Goal: Information Seeking & Learning: Learn about a topic

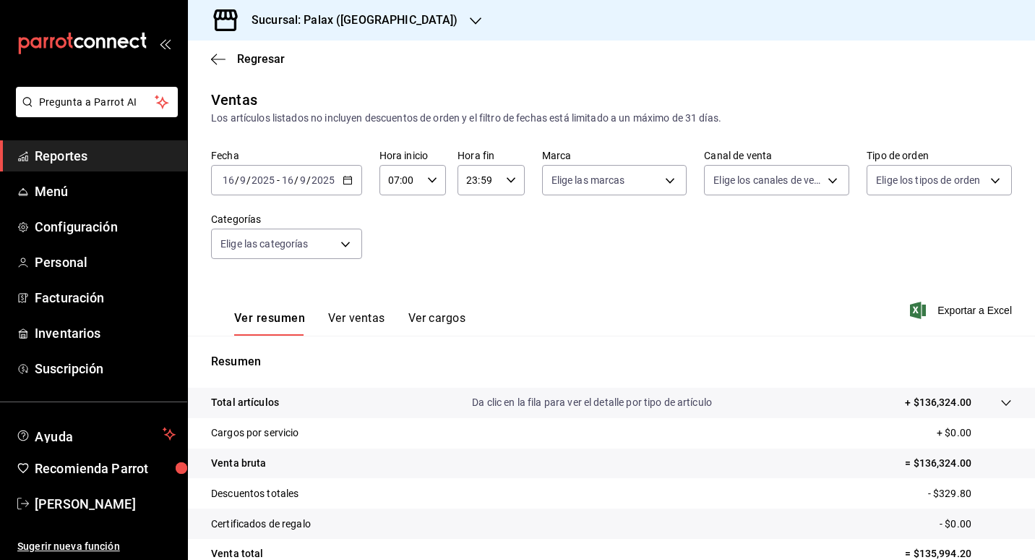
scroll to position [133, 0]
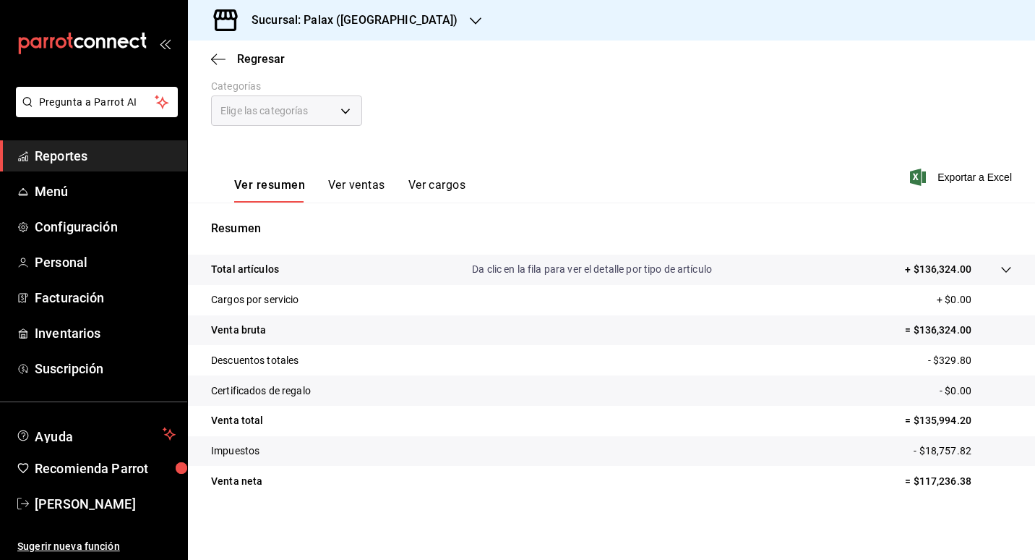
click at [345, 245] on div "Resumen Total artículos Da clic en la fila para ver el detalle por tipo de artí…" at bounding box center [611, 367] width 847 height 294
click at [356, 245] on div "Resumen Total artículos Da clic en la fila para ver el detalle por tipo de artí…" at bounding box center [611, 367] width 847 height 294
click at [266, 250] on div "Resumen Total artículos Da clic en la fila para ver el detalle por tipo de artí…" at bounding box center [611, 367] width 847 height 294
drag, startPoint x: 367, startPoint y: 249, endPoint x: 461, endPoint y: 190, distance: 110.7
click at [461, 190] on button "Ver cargos" at bounding box center [438, 190] width 58 height 25
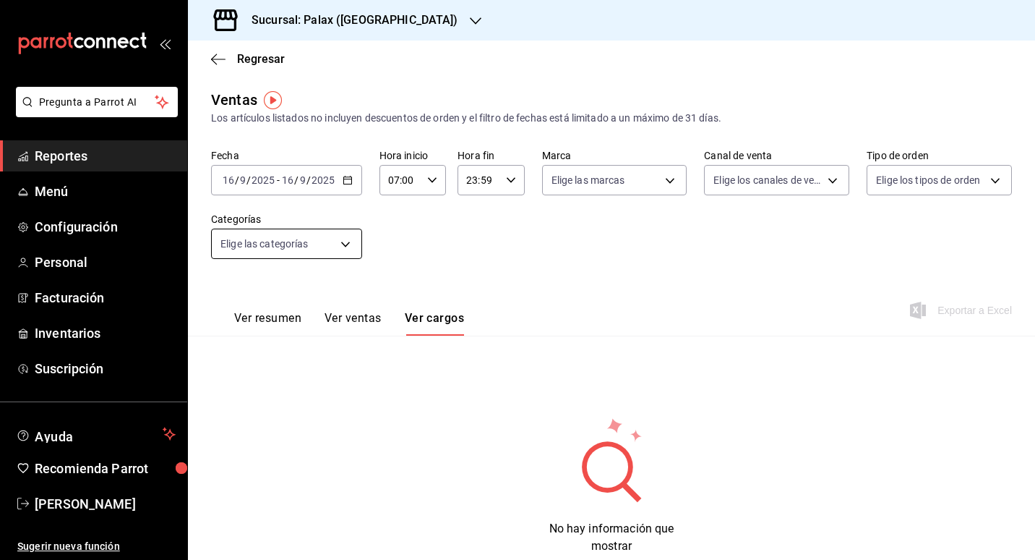
click at [336, 247] on body "Pregunta a Parrot AI Reportes Menú Configuración Personal Facturación Inventari…" at bounding box center [517, 280] width 1035 height 560
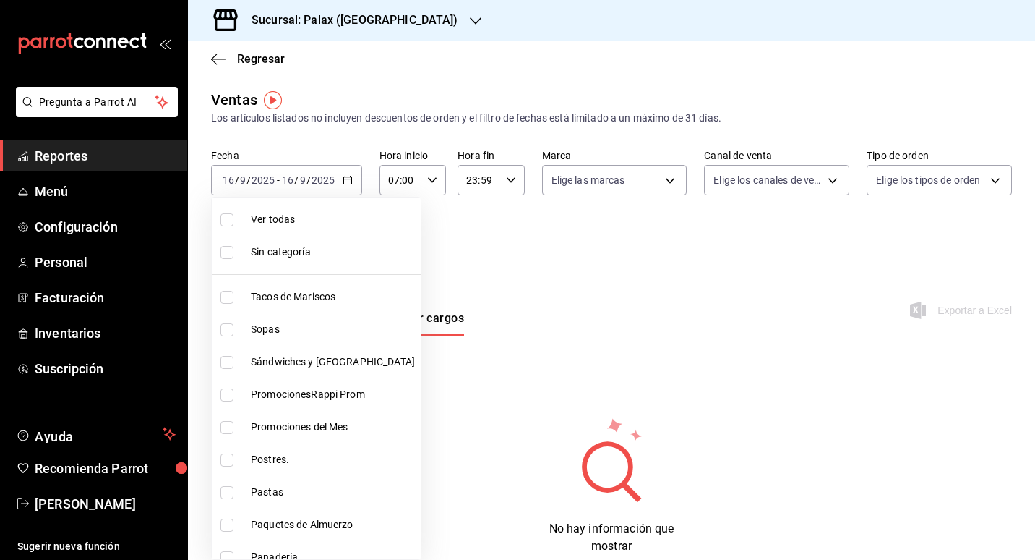
click at [261, 255] on span "Sin categoría" at bounding box center [333, 251] width 164 height 15
checkbox input "true"
click at [579, 216] on div at bounding box center [517, 280] width 1035 height 560
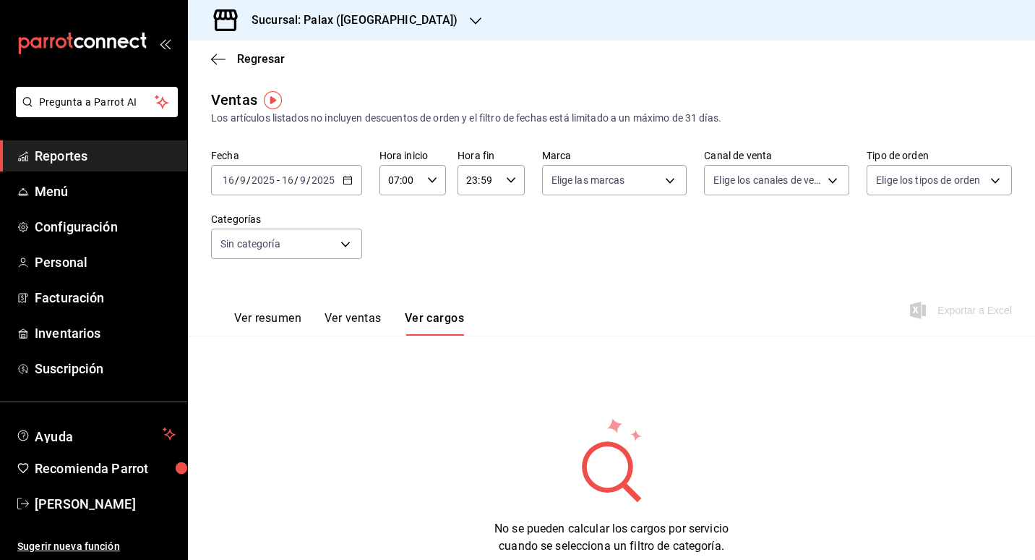
click at [350, 105] on div "Ventas Los artículos listados no incluyen descuentos de orden y el filtro de fe…" at bounding box center [611, 107] width 801 height 37
click at [63, 161] on font "Reportes" at bounding box center [61, 155] width 53 height 15
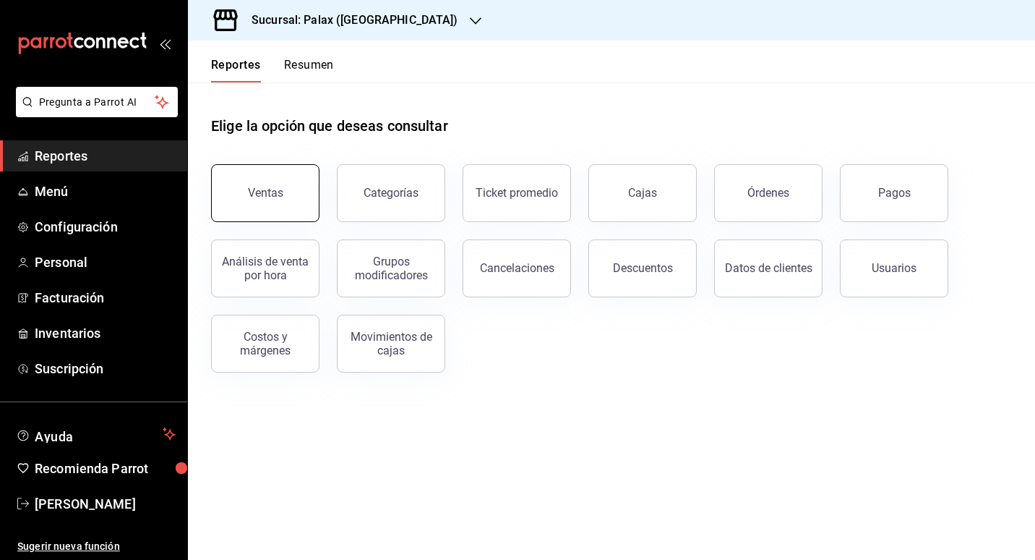
click at [244, 192] on button "Ventas" at bounding box center [265, 193] width 108 height 58
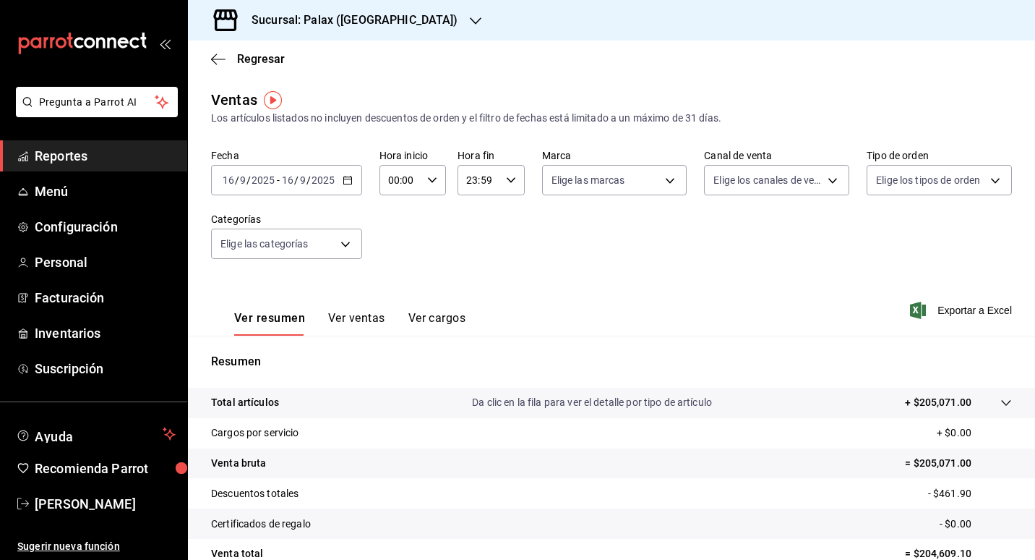
click at [431, 183] on icon "button" at bounding box center [432, 180] width 10 height 10
click at [393, 242] on span "07" at bounding box center [395, 243] width 10 height 12
type input "07:00"
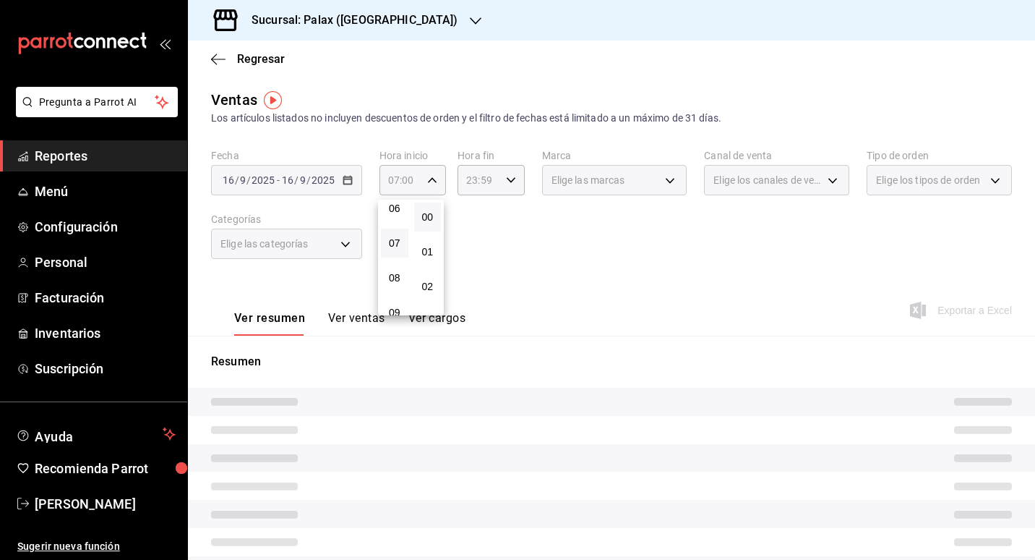
click at [547, 234] on div at bounding box center [517, 280] width 1035 height 560
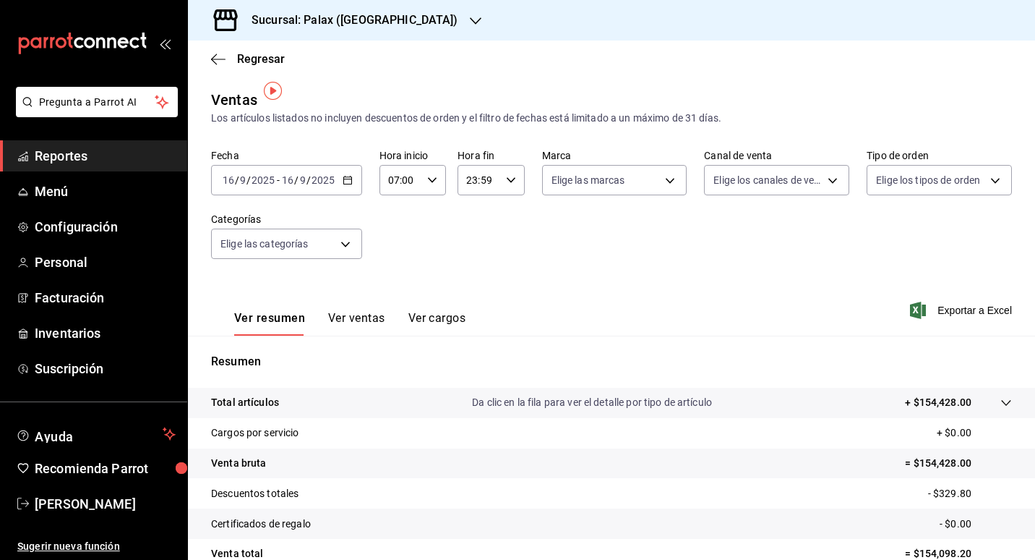
scroll to position [72, 0]
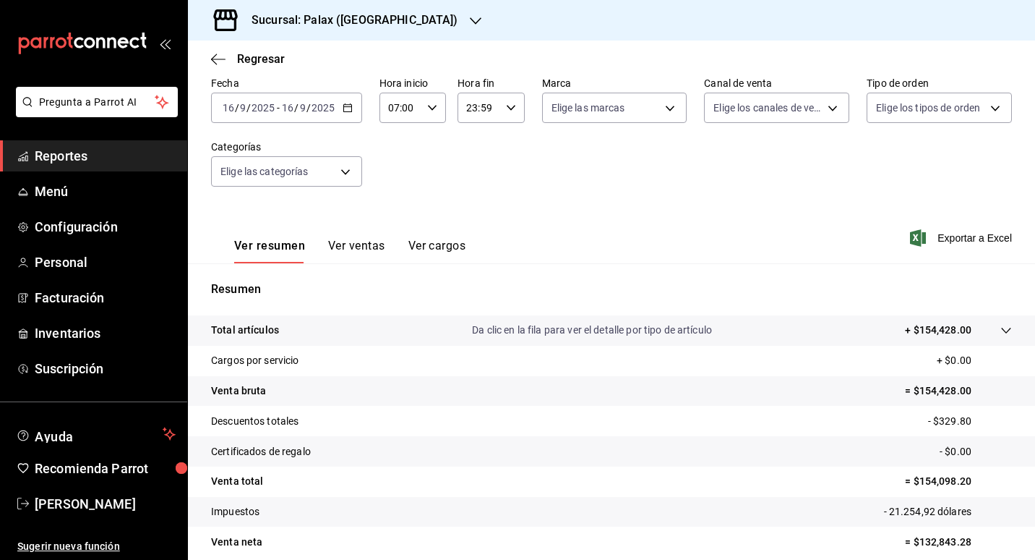
click at [944, 419] on p "- $329.80" at bounding box center [970, 421] width 84 height 15
click at [69, 158] on font "Reportes" at bounding box center [61, 155] width 53 height 15
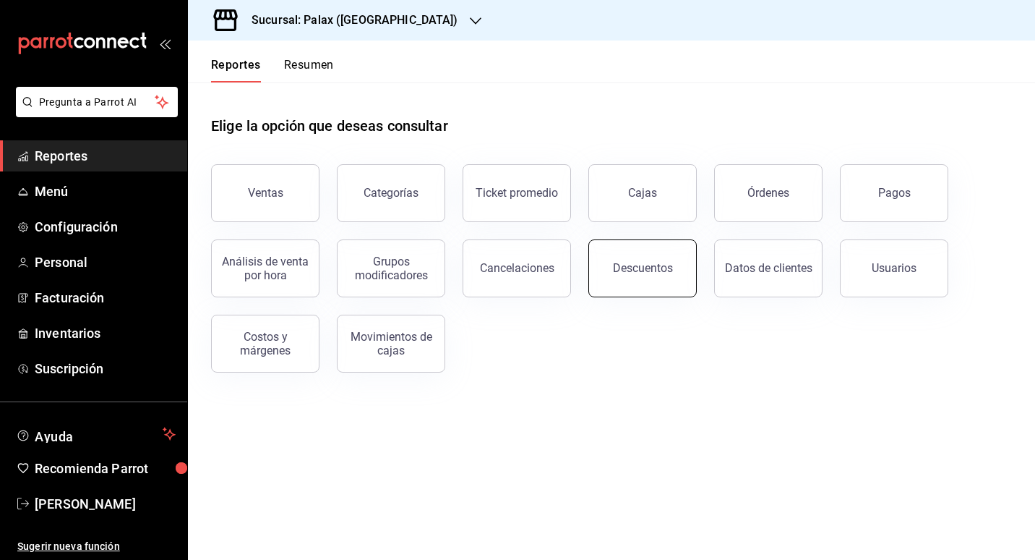
click at [661, 269] on div "Descuentos" at bounding box center [643, 268] width 60 height 14
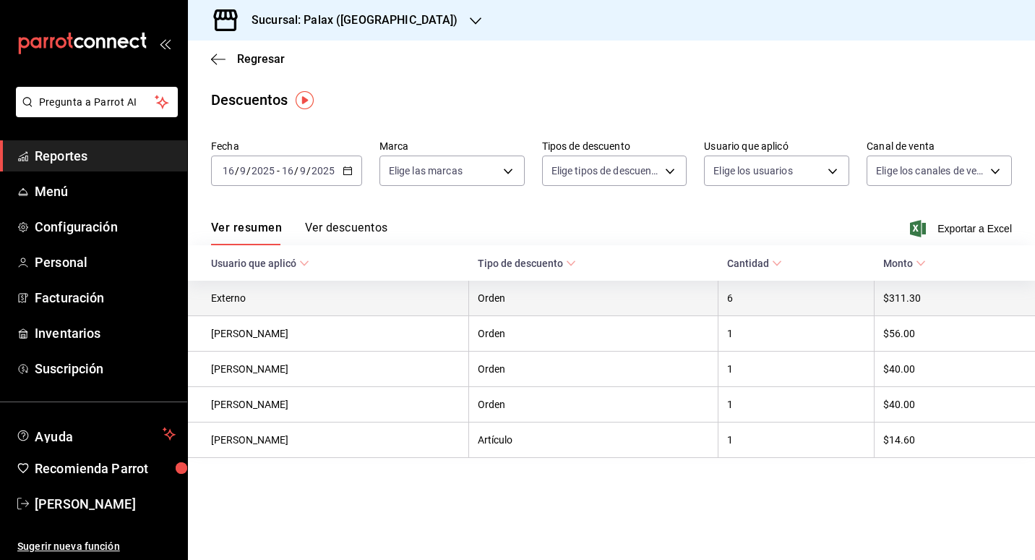
click at [894, 299] on th "$311.30" at bounding box center [955, 298] width 161 height 35
drag, startPoint x: 894, startPoint y: 299, endPoint x: 768, endPoint y: 284, distance: 127.4
click at [768, 283] on th "6" at bounding box center [797, 298] width 156 height 35
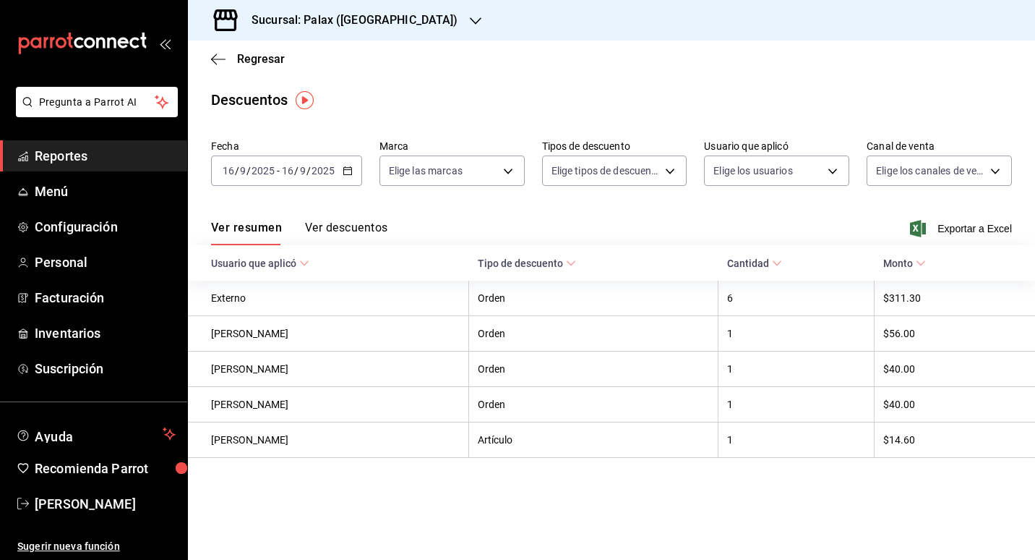
click at [772, 265] on icon at bounding box center [777, 263] width 10 height 10
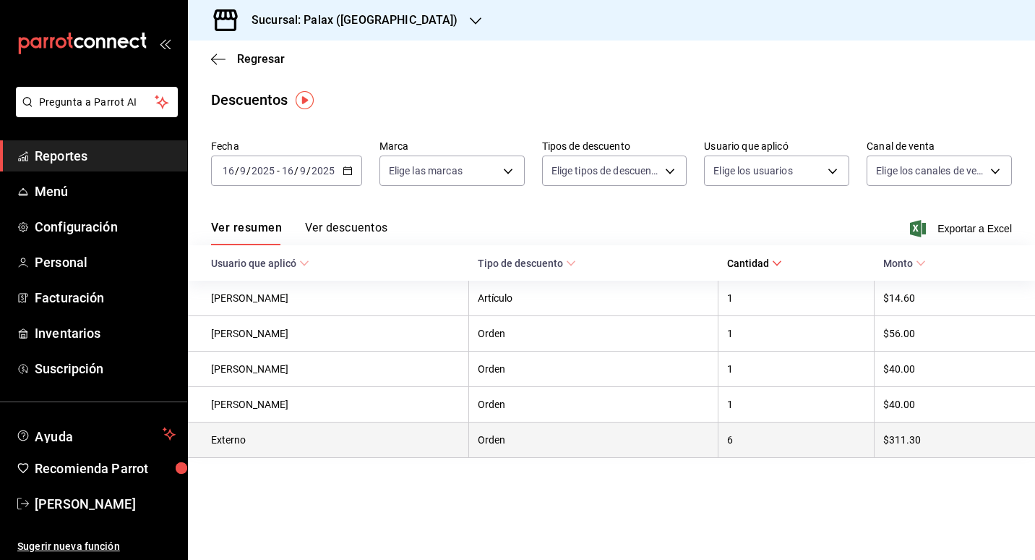
click at [892, 443] on th "$311.30" at bounding box center [955, 439] width 161 height 35
click at [683, 445] on th "Orden" at bounding box center [593, 439] width 249 height 35
click at [493, 441] on th "Orden" at bounding box center [593, 439] width 249 height 35
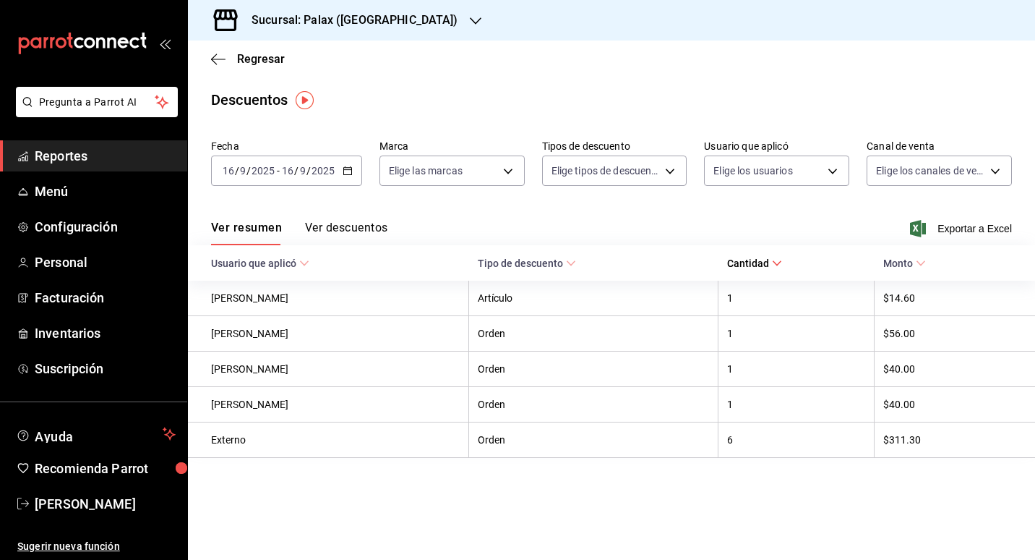
click at [87, 158] on font "Reportes" at bounding box center [61, 155] width 53 height 15
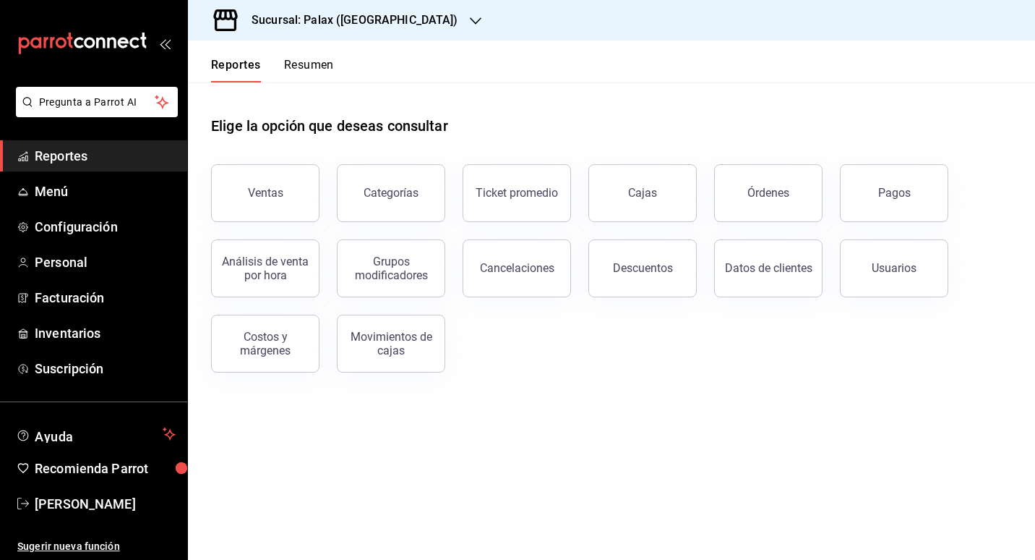
click at [653, 338] on div "Ventas Categorías Ticket promedio Cajas Órdenes Pagos Análisis de venta por hor…" at bounding box center [603, 260] width 818 height 226
click at [633, 260] on button "Descuentos" at bounding box center [643, 268] width 108 height 58
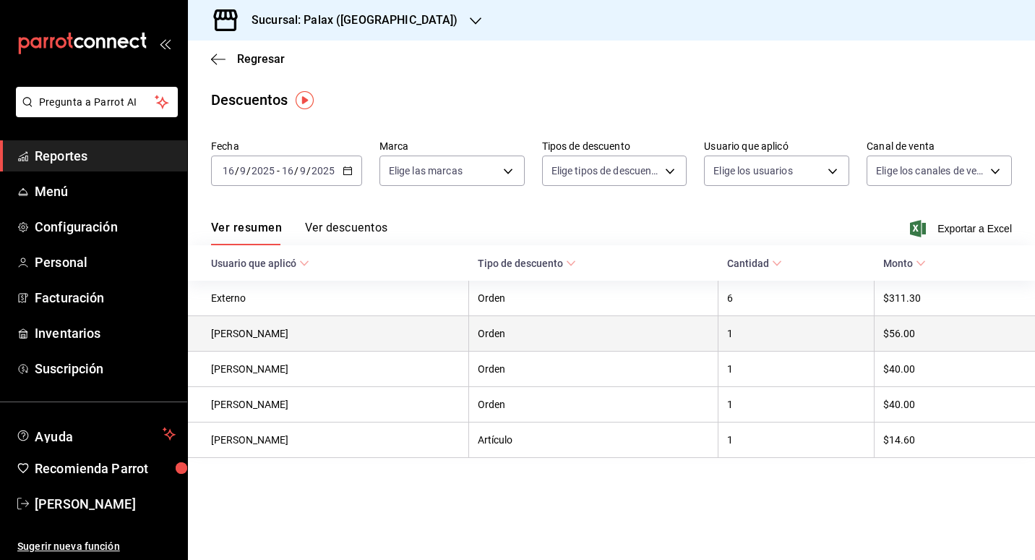
click at [902, 341] on th "$56.00" at bounding box center [955, 333] width 161 height 35
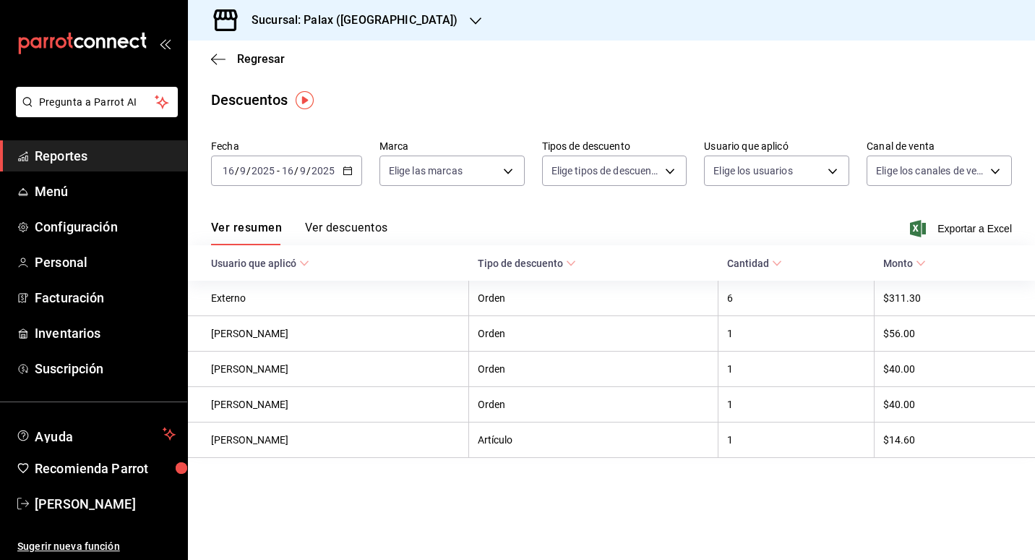
click at [328, 239] on button "Ver descuentos" at bounding box center [346, 233] width 82 height 25
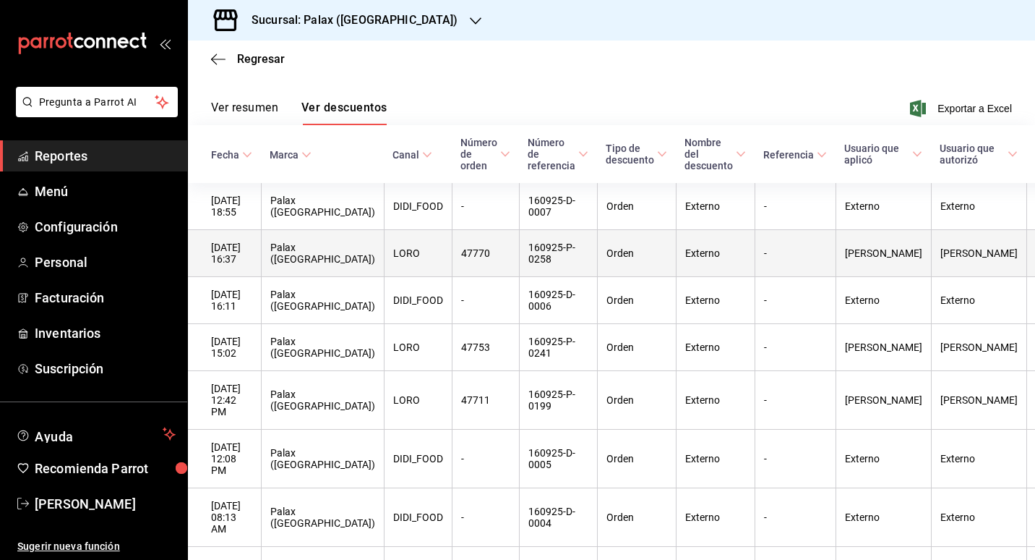
scroll to position [145, 0]
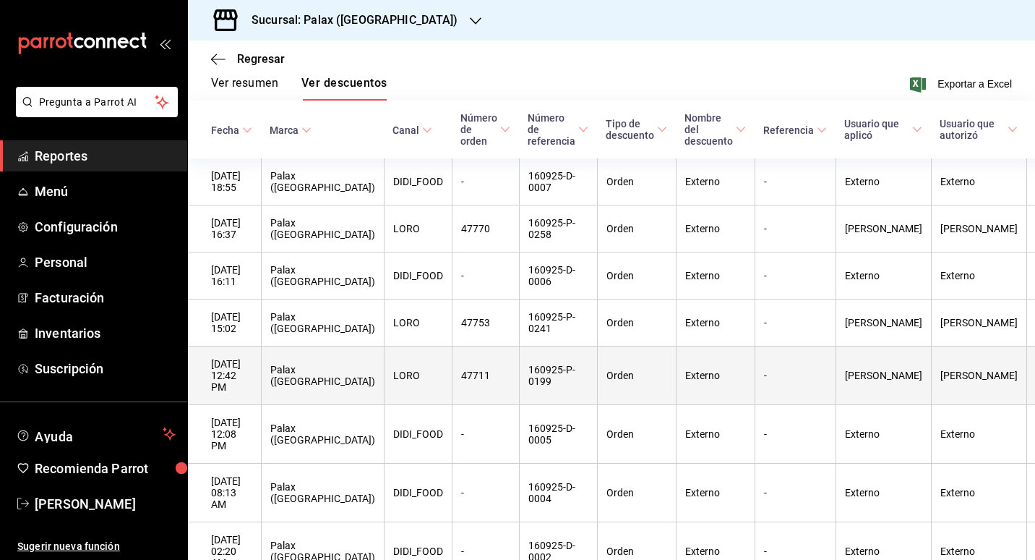
click at [329, 374] on th "Palax ([GEOGRAPHIC_DATA])" at bounding box center [322, 375] width 123 height 59
drag, startPoint x: 326, startPoint y: 375, endPoint x: 390, endPoint y: 380, distance: 63.9
click at [390, 380] on th "LORO" at bounding box center [418, 375] width 68 height 59
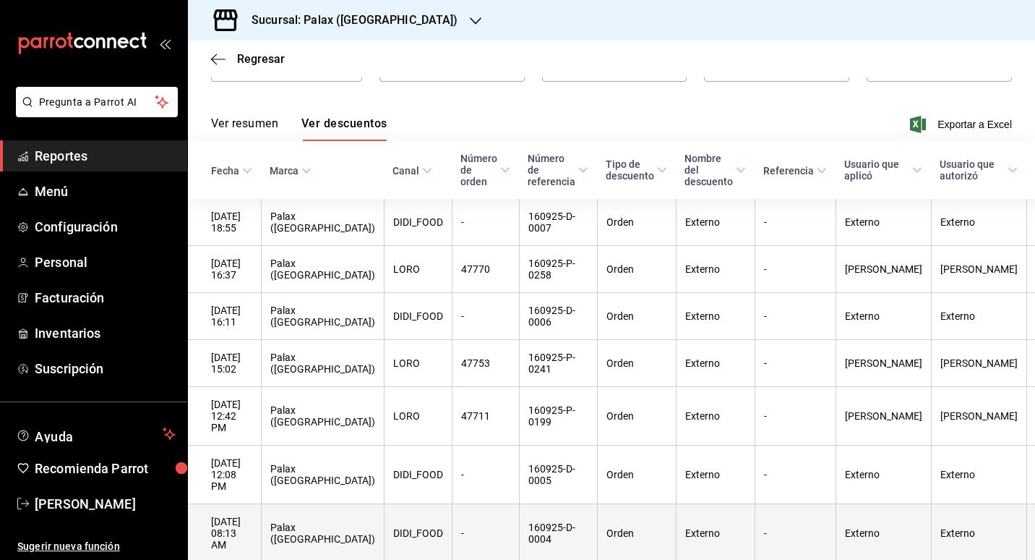
scroll to position [98, 0]
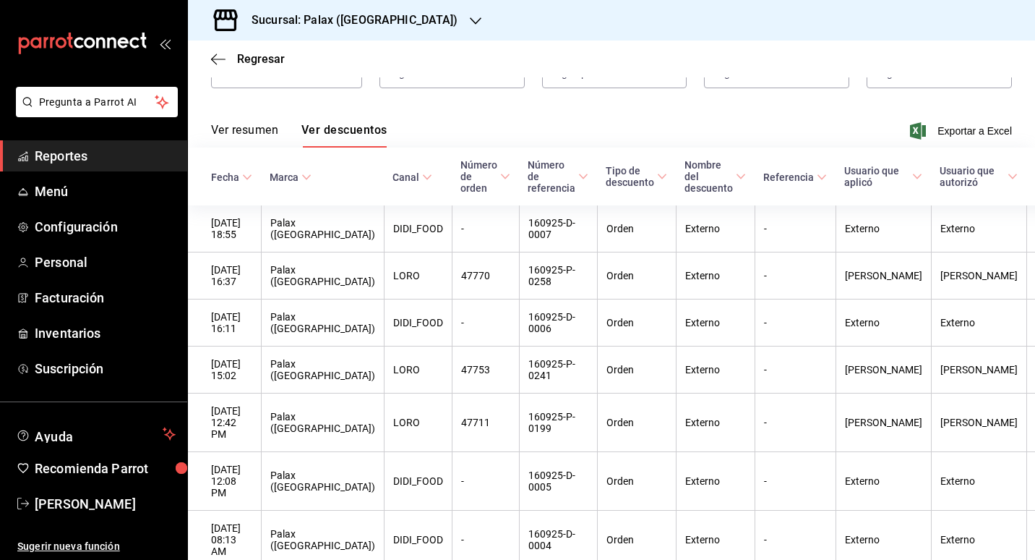
click at [261, 126] on font "Ver resumen" at bounding box center [244, 130] width 67 height 14
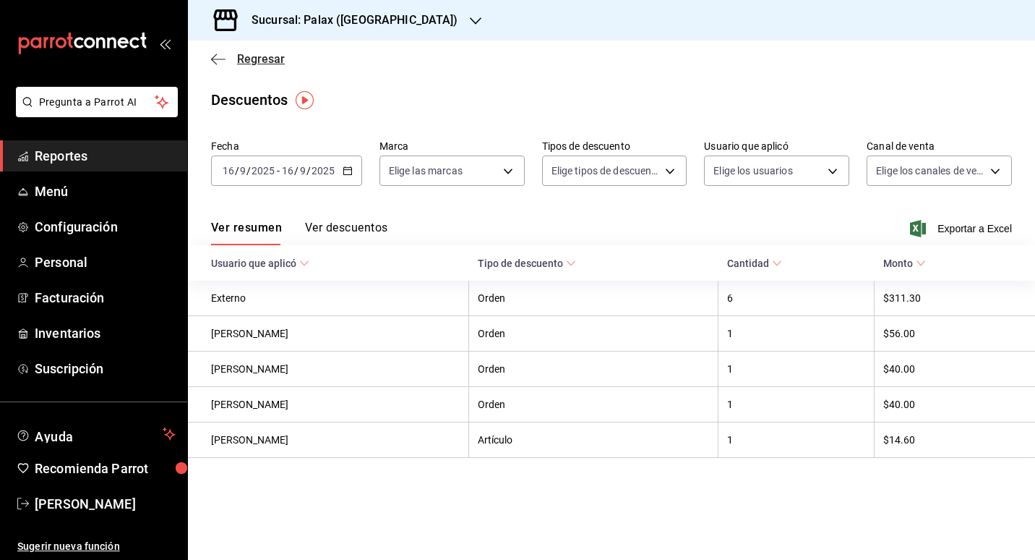
click at [230, 61] on span "Regresar" at bounding box center [248, 59] width 74 height 14
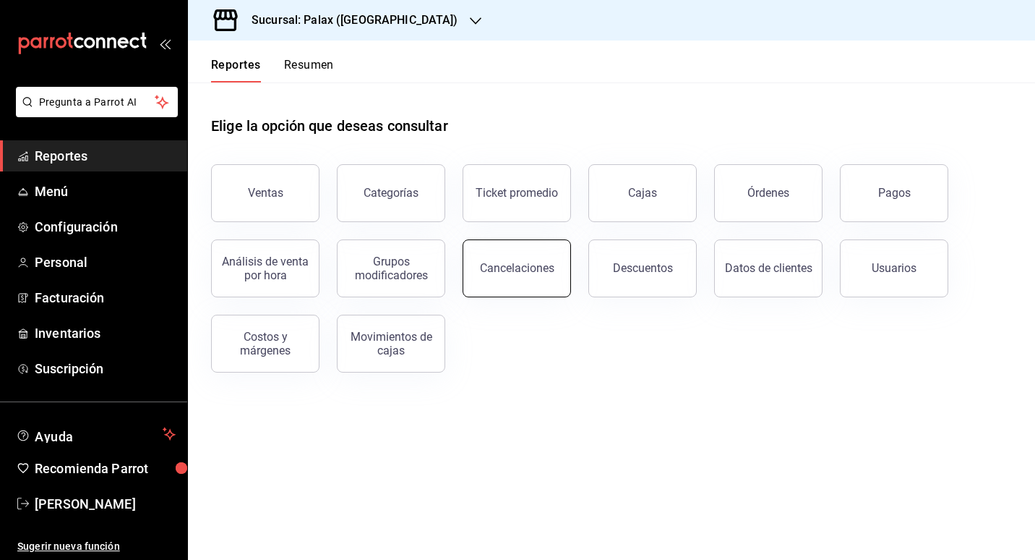
click at [547, 259] on button "Cancelaciones" at bounding box center [517, 268] width 108 height 58
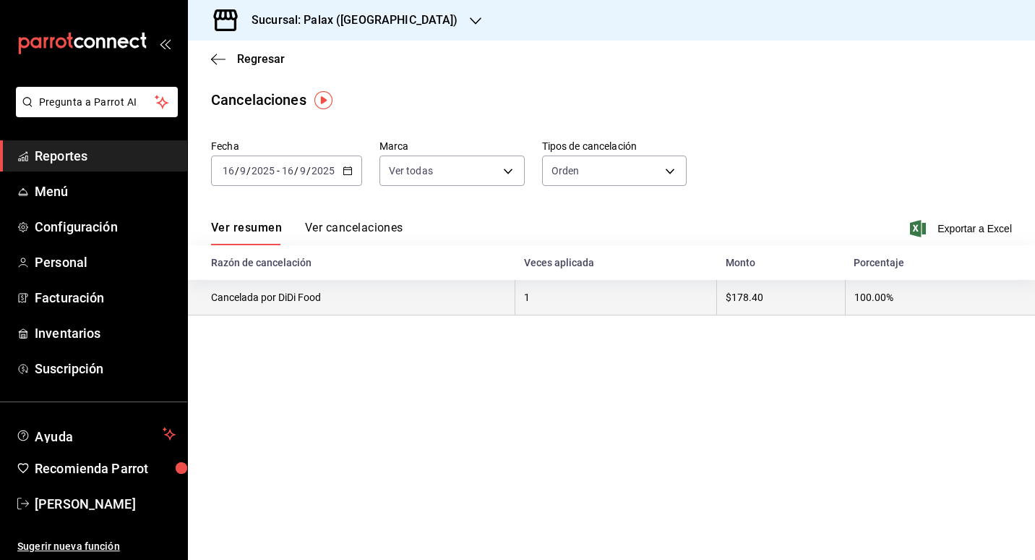
click at [884, 307] on th "100.00%" at bounding box center [940, 297] width 190 height 35
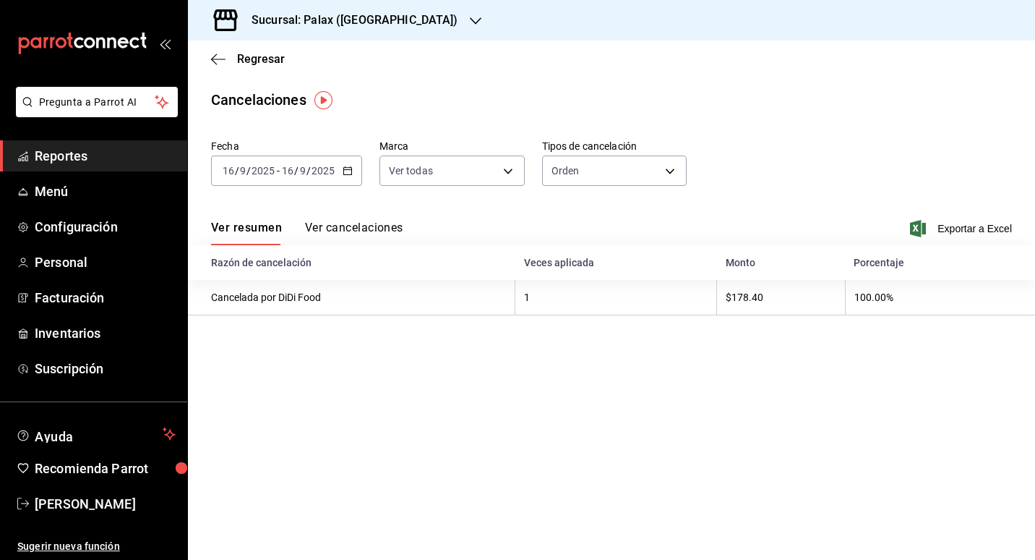
click at [315, 223] on button "Ver cancelaciones" at bounding box center [354, 233] width 98 height 25
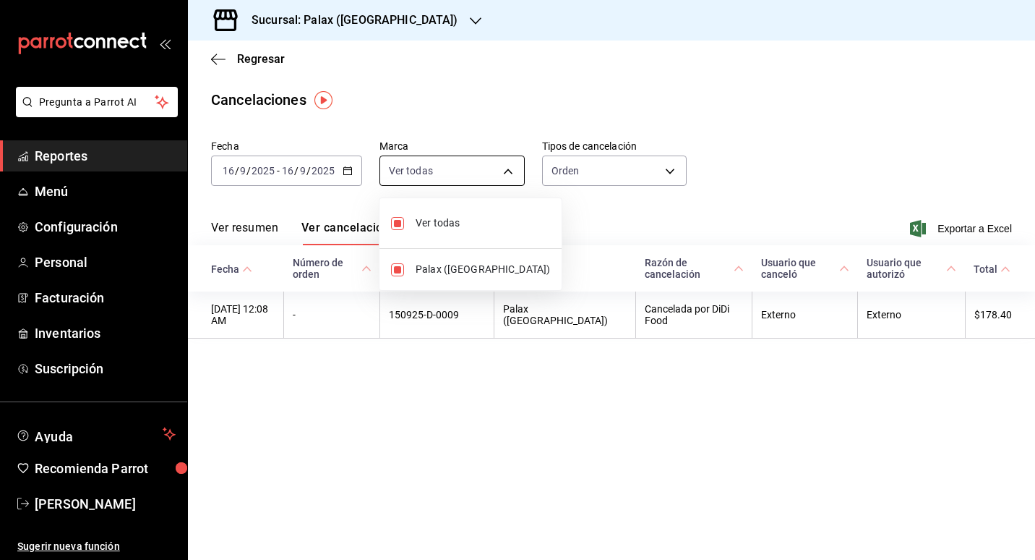
click at [502, 168] on body "Pregunta a Parrot AI Reportes Menú Configuración Personal Facturación Inventari…" at bounding box center [517, 280] width 1035 height 560
click at [612, 112] on div at bounding box center [517, 280] width 1035 height 560
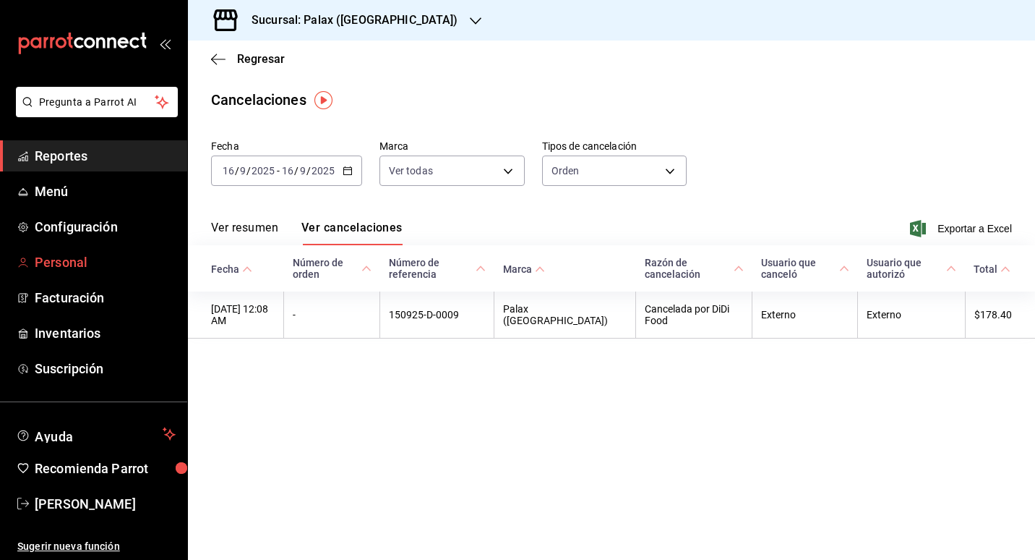
click at [83, 277] on link "Personal" at bounding box center [93, 262] width 187 height 31
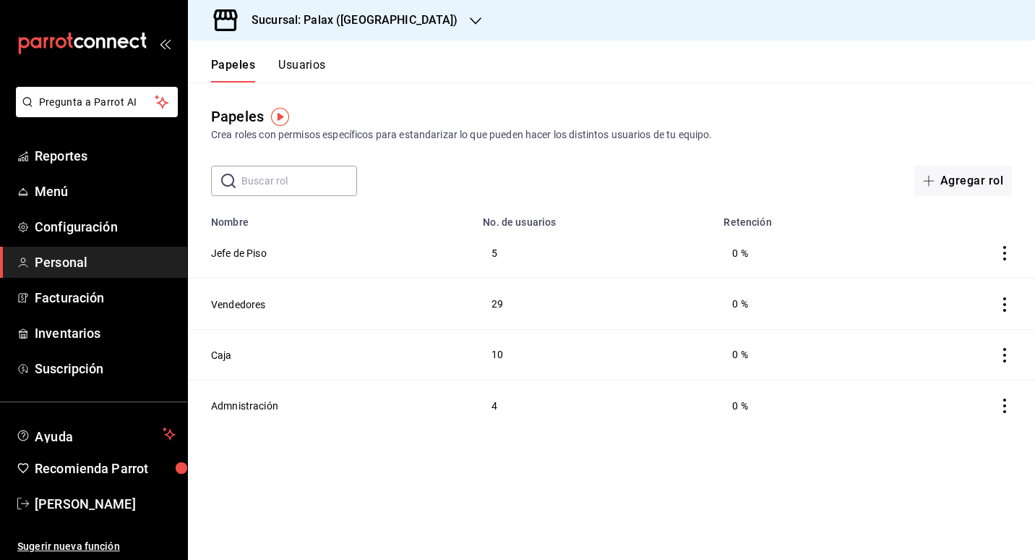
click at [405, 24] on div "Sucursal: Palax ([GEOGRAPHIC_DATA])" at bounding box center [344, 20] width 288 height 40
